Goal: Navigation & Orientation: Find specific page/section

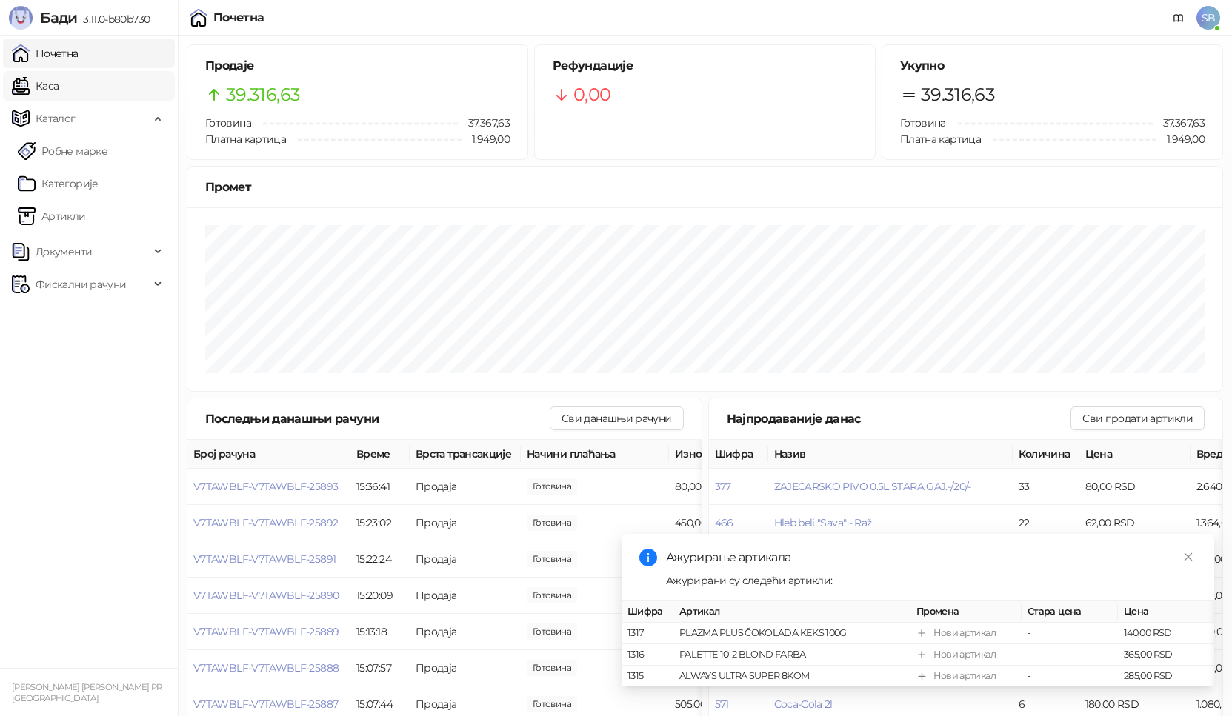
click at [59, 76] on link "Каса" at bounding box center [35, 86] width 47 height 30
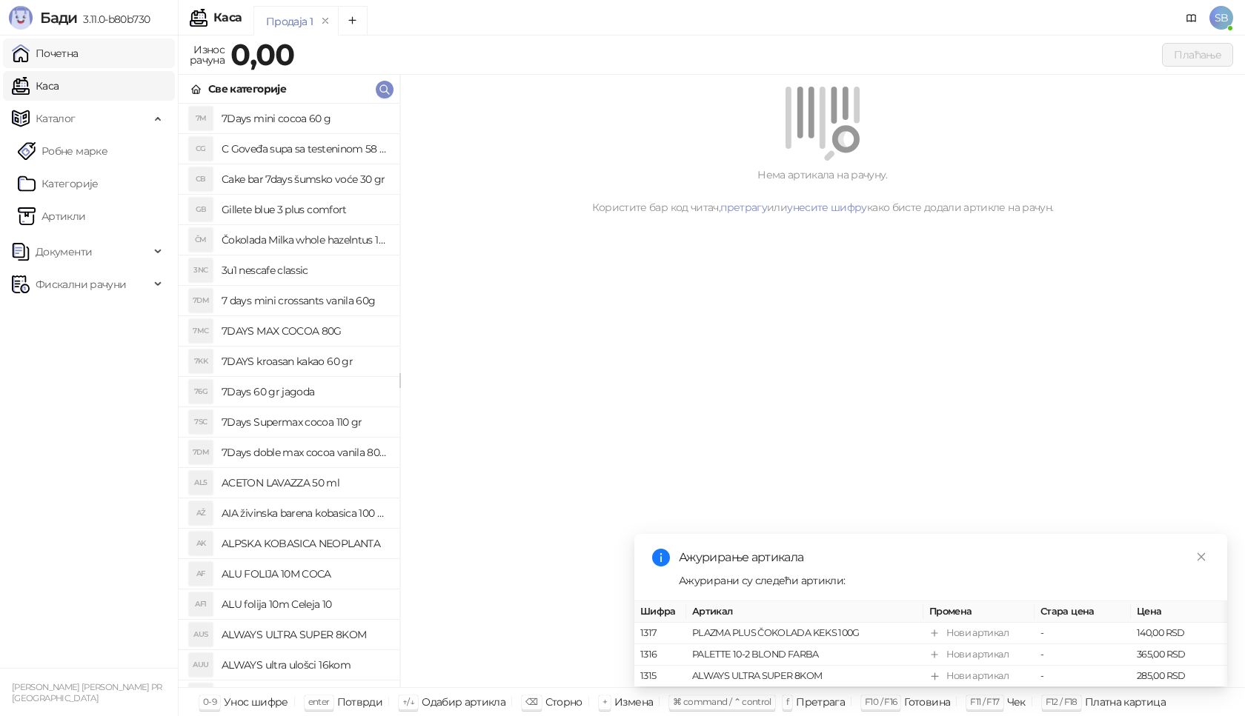
click at [77, 61] on link "Почетна" at bounding box center [45, 54] width 67 height 30
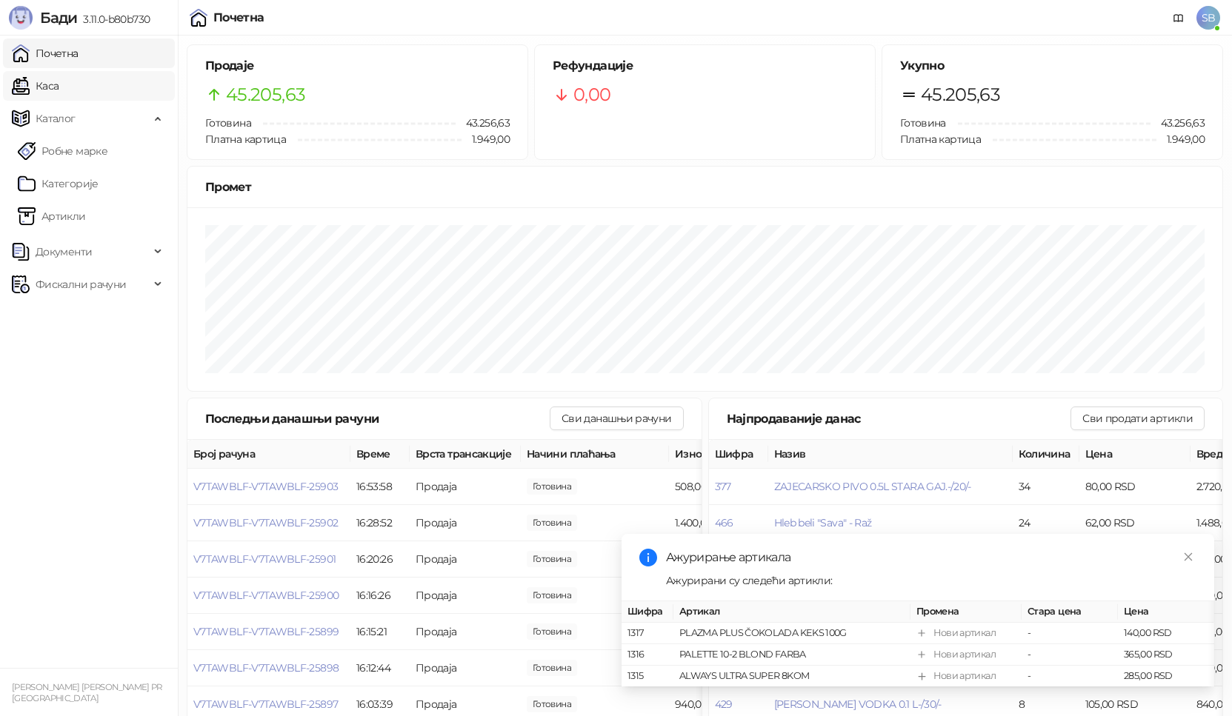
click at [47, 94] on link "Каса" at bounding box center [35, 86] width 47 height 30
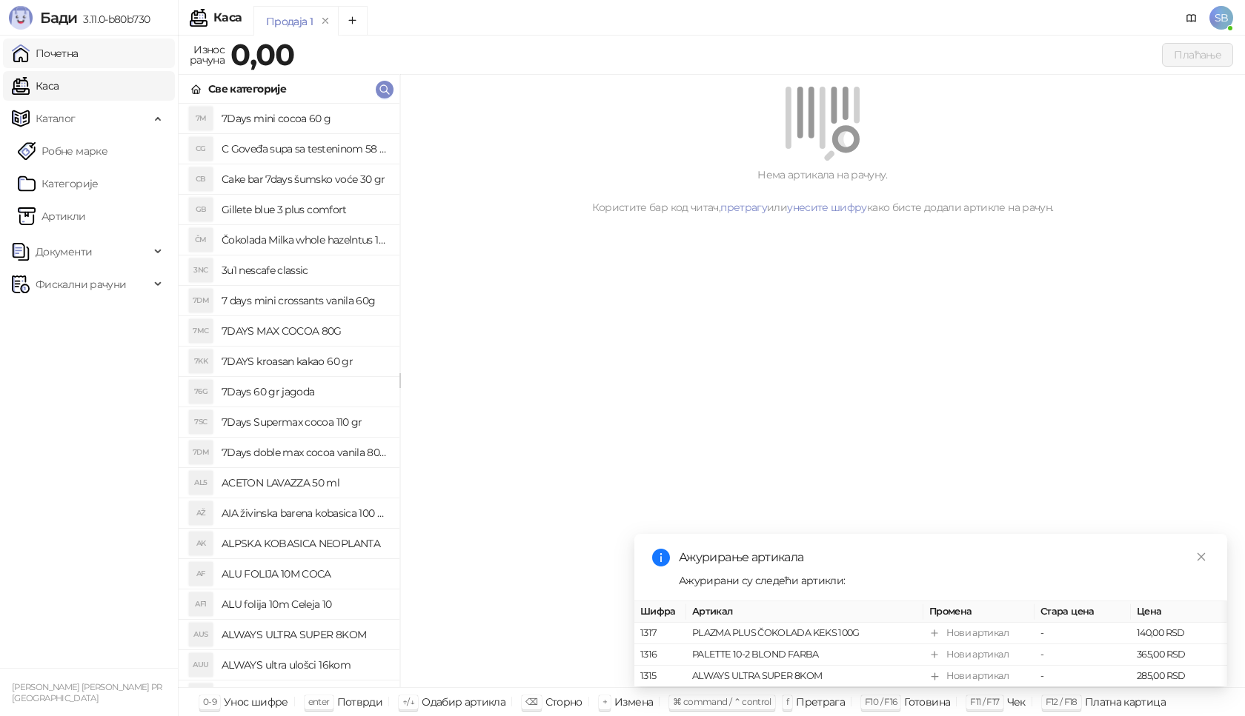
click at [56, 62] on link "Почетна" at bounding box center [45, 54] width 67 height 30
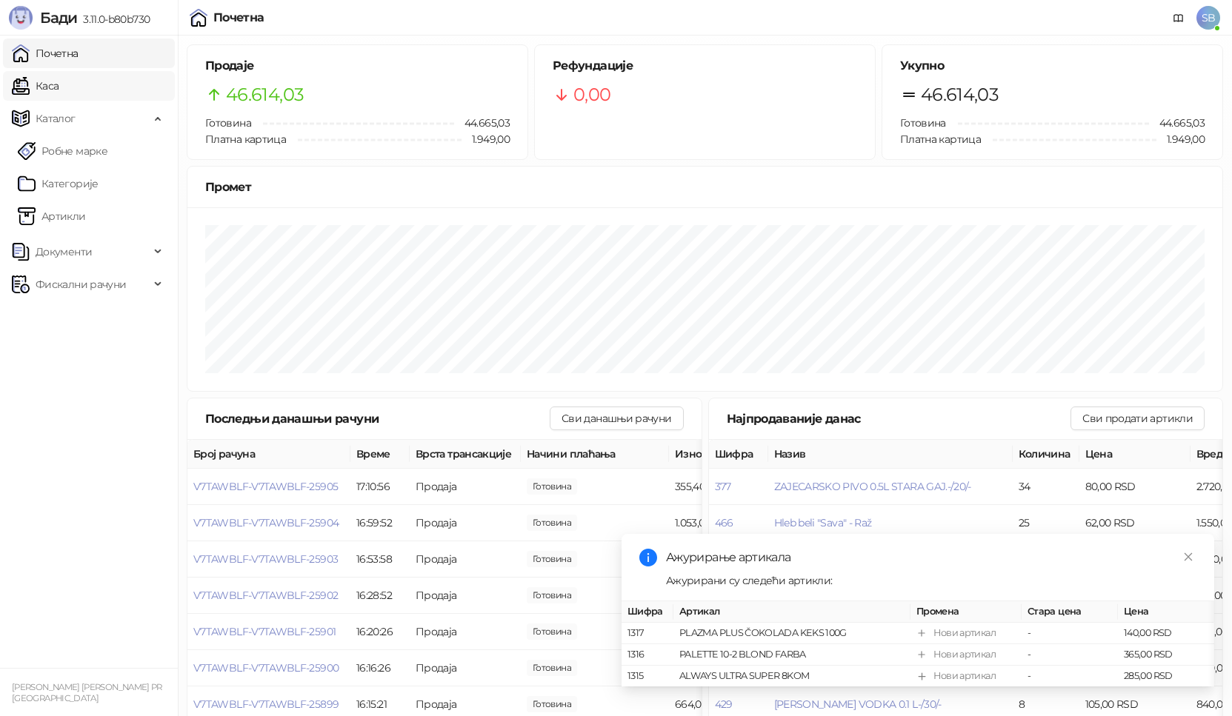
click at [28, 90] on link "Каса" at bounding box center [35, 86] width 47 height 30
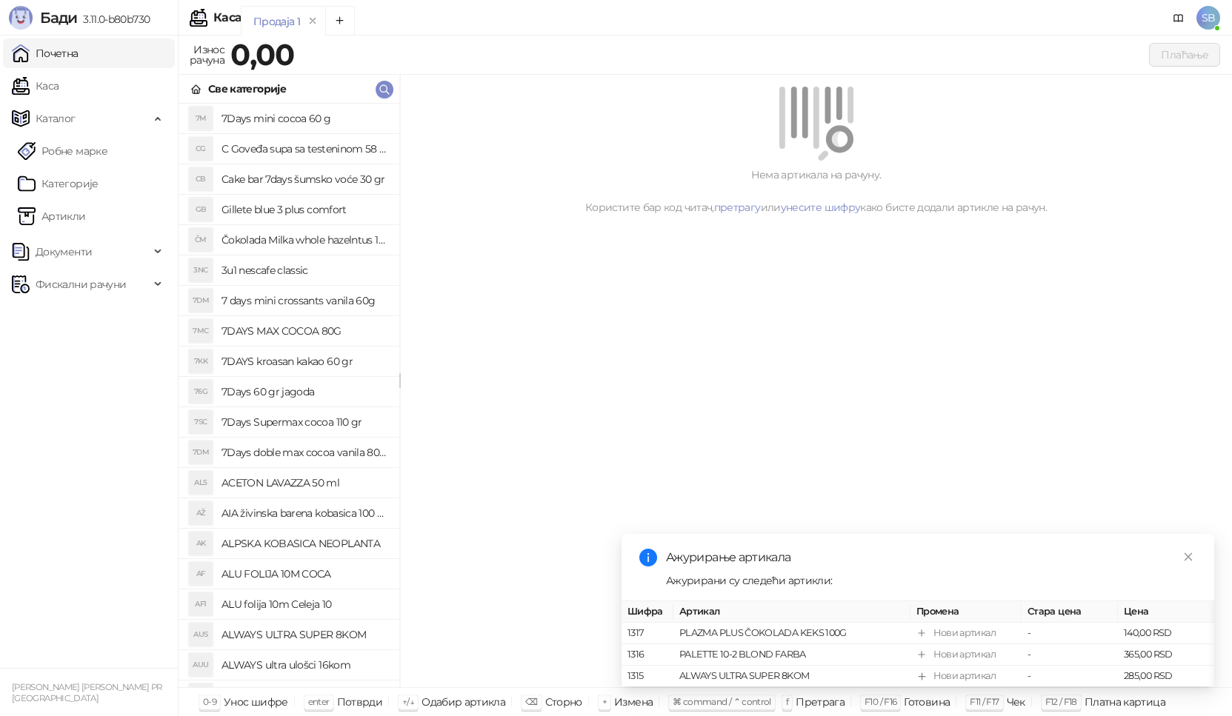
click at [52, 41] on link "Почетна" at bounding box center [45, 54] width 67 height 30
